Goal: Find specific page/section: Find specific page/section

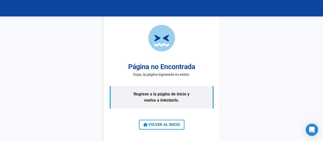
click at [166, 126] on span "VOLVER AL INICIO" at bounding box center [161, 124] width 37 height 5
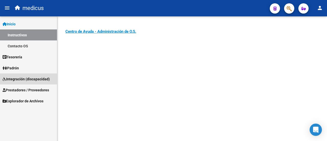
click at [19, 79] on span "Integración (discapacidad)" at bounding box center [26, 79] width 47 height 6
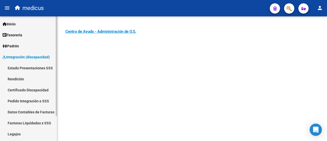
click at [26, 132] on link "Legajos" at bounding box center [28, 133] width 57 height 11
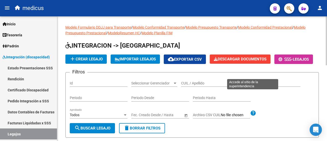
click at [289, 61] on icon at bounding box center [290, 59] width 2 height 4
